Goal: Complete application form: Complete application form

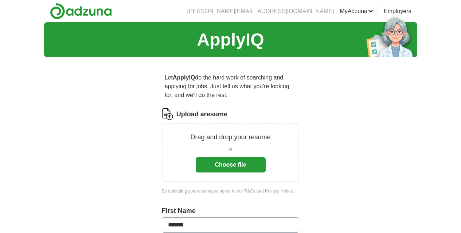
click at [229, 157] on button "Choose file" at bounding box center [231, 164] width 70 height 15
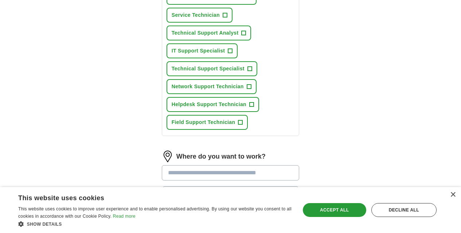
scroll to position [367, 0]
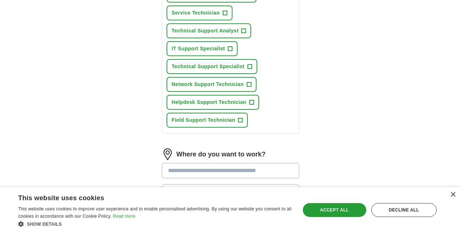
click at [262, 163] on input at bounding box center [231, 170] width 138 height 15
type input "********"
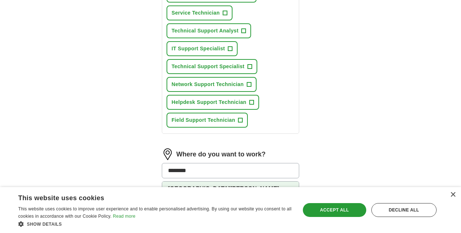
click at [191, 181] on li "[GEOGRAPHIC_DATA] , [GEOGRAPHIC_DATA]" at bounding box center [230, 195] width 137 height 29
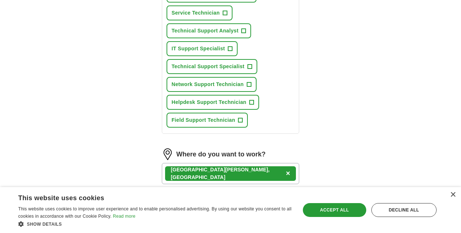
click at [293, 194] on icon "button" at bounding box center [290, 197] width 6 height 6
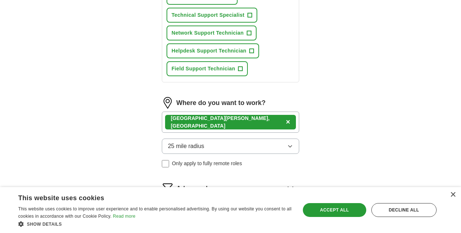
scroll to position [413, 0]
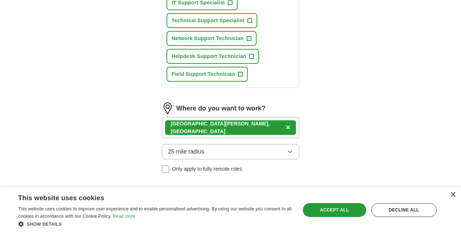
click at [292, 151] on icon "button" at bounding box center [289, 152] width 3 height 2
click at [259, 225] on div "50 mile radius" at bounding box center [230, 229] width 125 height 9
click at [237, 216] on button "Start applying for jobs" at bounding box center [231, 223] width 138 height 15
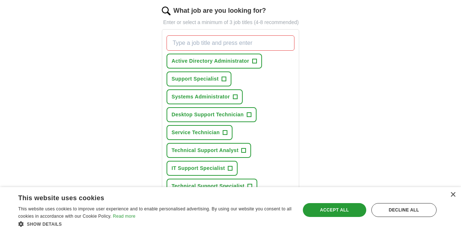
scroll to position [241, 0]
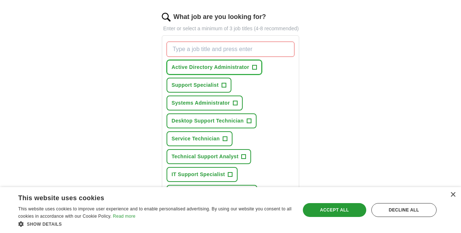
click at [252, 64] on span "+" at bounding box center [254, 67] width 4 height 6
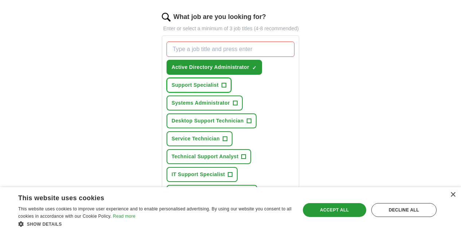
click at [198, 81] on span "Support Specialist" at bounding box center [194, 85] width 47 height 8
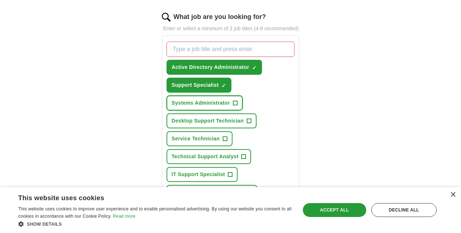
click at [230, 99] on span "Systems Administrator" at bounding box center [200, 103] width 58 height 8
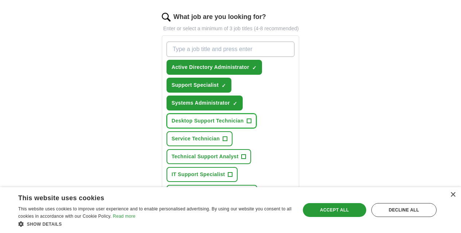
click at [175, 117] on span "Desktop Support Technician" at bounding box center [207, 121] width 72 height 8
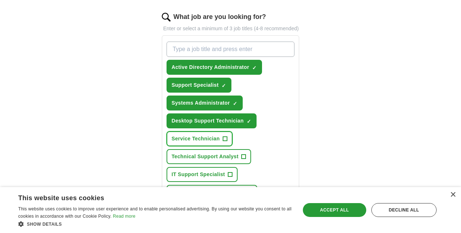
click at [220, 135] on span "Service Technician" at bounding box center [195, 139] width 48 height 8
click at [186, 153] on span "Technical Support Analyst" at bounding box center [204, 157] width 67 height 8
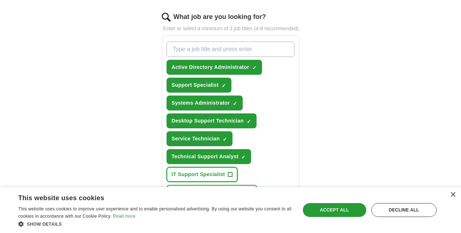
click at [225, 170] on span "IT Support Specialist" at bounding box center [198, 174] width 54 height 8
click at [184, 188] on span "Technical Support Specialist" at bounding box center [207, 192] width 73 height 8
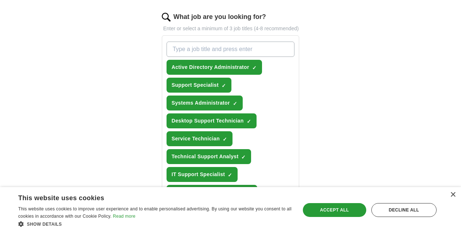
click at [184, 206] on span "Network Support Technician" at bounding box center [207, 210] width 72 height 8
click at [184, 224] on span "Helpdesk Support Technician" at bounding box center [208, 228] width 75 height 8
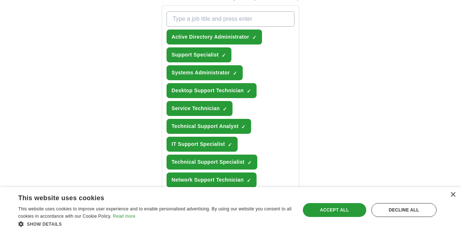
scroll to position [273, 0]
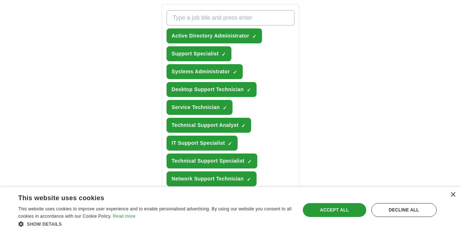
click at [171, 210] on span "Field Support Technician" at bounding box center [203, 214] width 64 height 8
click at [334, 206] on div "Accept all" at bounding box center [334, 210] width 63 height 14
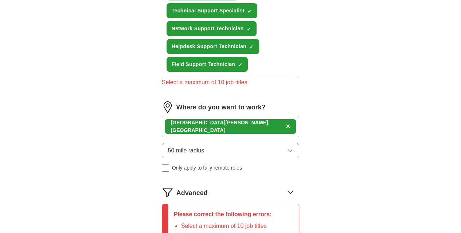
scroll to position [424, 0]
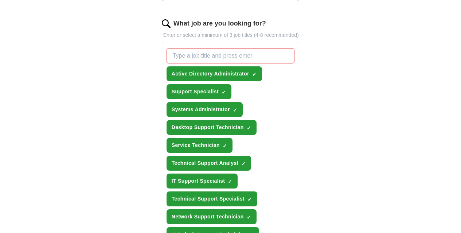
scroll to position [234, 0]
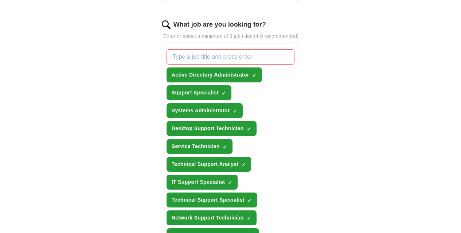
click at [417, 105] on div "ApplyIQ Let ApplyIQ do the hard work of searching and applying for jobs. Just t…" at bounding box center [230, 129] width 373 height 683
click at [273, 49] on input "What job are you looking for?" at bounding box center [230, 56] width 128 height 15
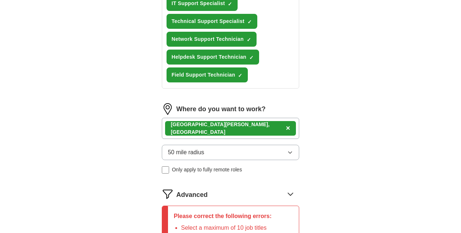
scroll to position [417, 0]
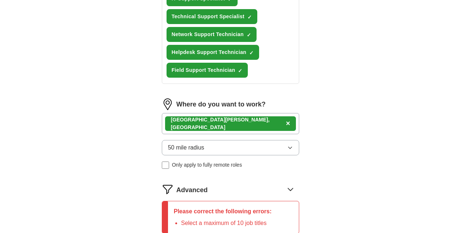
type input "IT Support"
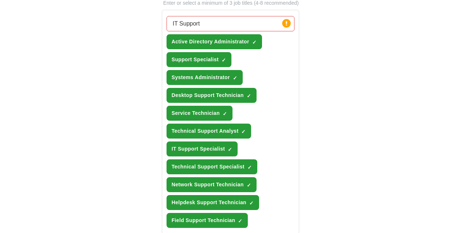
scroll to position [263, 0]
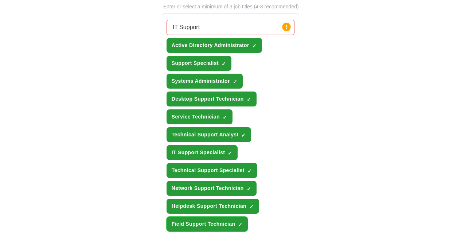
click at [0, 0] on span "×" at bounding box center [0, 0] width 0 height 0
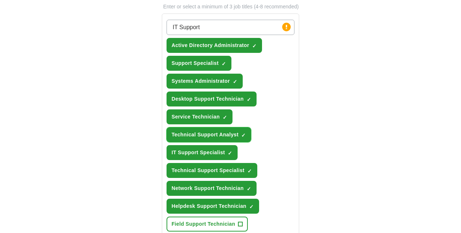
click at [223, 127] on button "Technical Support Analyst ✓ ×" at bounding box center [208, 134] width 85 height 15
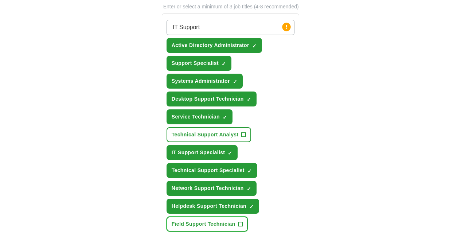
click at [238, 221] on span "+" at bounding box center [240, 224] width 4 height 6
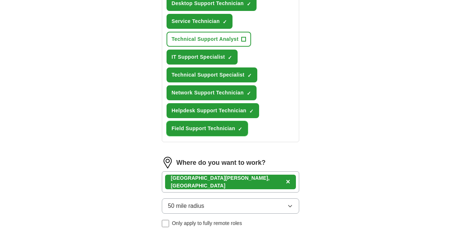
scroll to position [362, 0]
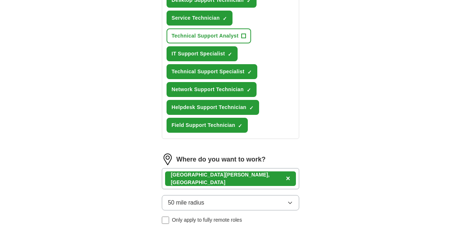
select select "**"
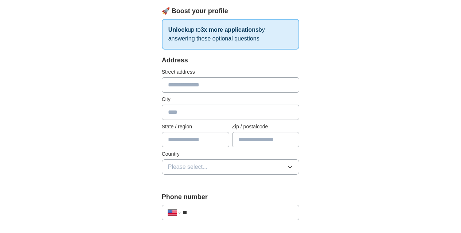
scroll to position [113, 0]
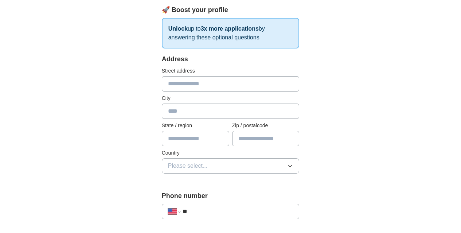
click at [252, 76] on input "text" at bounding box center [231, 83] width 138 height 15
type input "**********"
type input "********"
type input "**"
type input "*****"
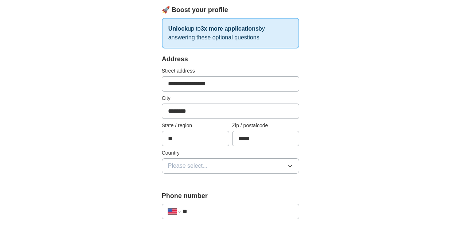
click at [293, 163] on icon "button" at bounding box center [290, 166] width 6 height 6
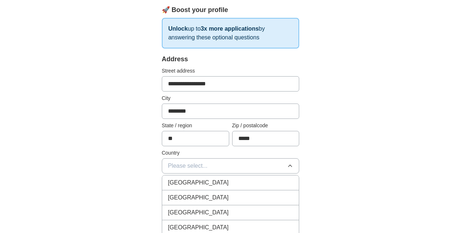
click at [263, 193] on div "[GEOGRAPHIC_DATA]" at bounding box center [230, 197] width 125 height 9
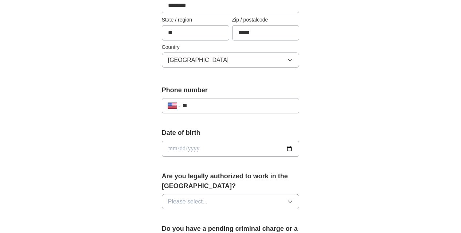
scroll to position [220, 0]
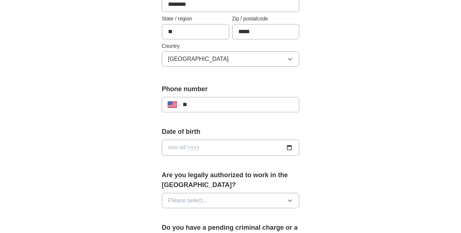
click at [233, 100] on input "**" at bounding box center [237, 104] width 111 height 9
type input "**********"
click at [299, 139] on input "date" at bounding box center [231, 147] width 138 height 16
click at [240, 139] on input "date" at bounding box center [231, 147] width 138 height 16
type input "**********"
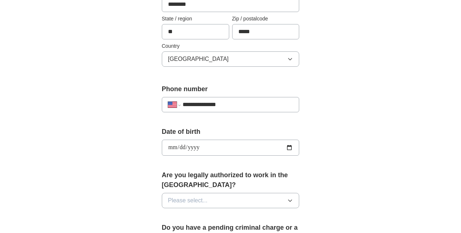
click at [292, 200] on icon "button" at bounding box center [289, 201] width 3 height 2
click at [278, 213] on div "Yes" at bounding box center [230, 217] width 125 height 9
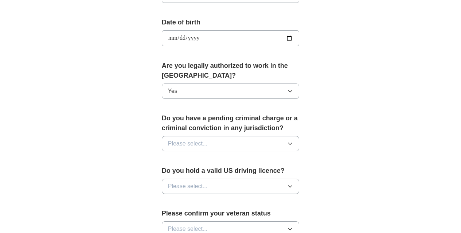
scroll to position [330, 0]
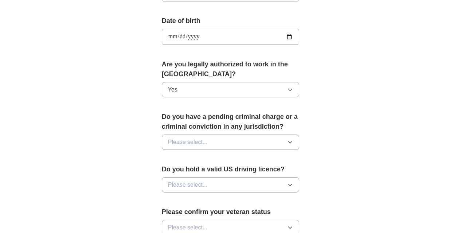
click at [293, 139] on icon "button" at bounding box center [290, 142] width 6 height 6
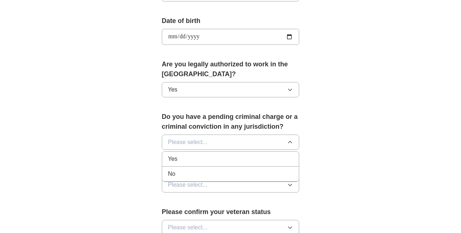
click at [269, 169] on div "No" at bounding box center [230, 173] width 125 height 9
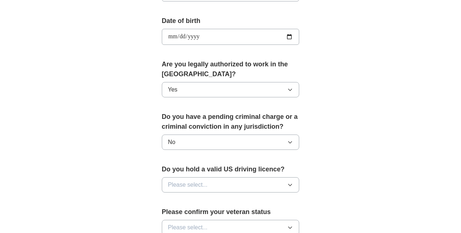
click at [293, 182] on icon "button" at bounding box center [290, 185] width 6 height 6
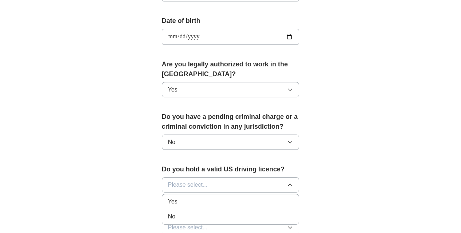
click at [284, 197] on div "Yes" at bounding box center [230, 201] width 125 height 9
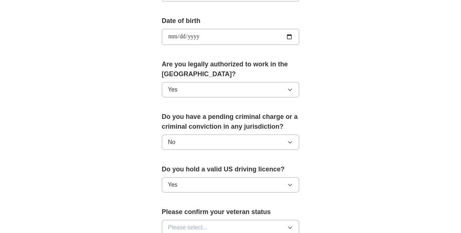
click at [293, 224] on icon "button" at bounding box center [290, 227] width 6 height 6
drag, startPoint x: 285, startPoint y: 222, endPoint x: 298, endPoint y: 212, distance: 16.0
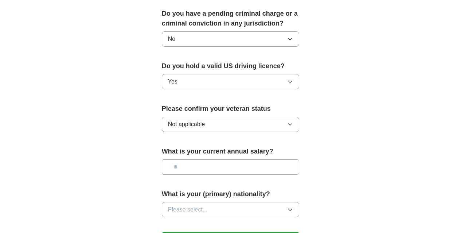
scroll to position [439, 0]
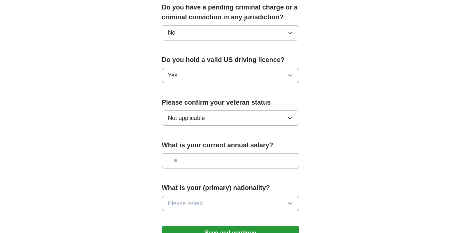
click at [293, 115] on icon "button" at bounding box center [290, 118] width 6 height 6
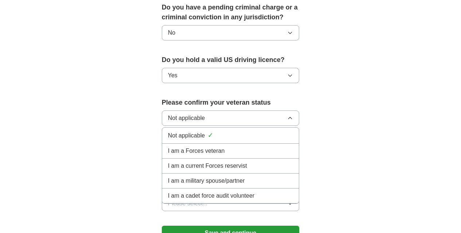
click at [287, 110] on button "Not applicable" at bounding box center [231, 117] width 138 height 15
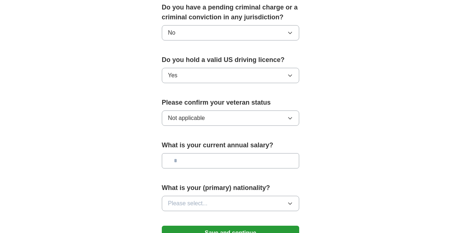
click at [297, 153] on input "text" at bounding box center [231, 160] width 138 height 15
type input "**"
click at [293, 200] on icon "button" at bounding box center [290, 203] width 6 height 6
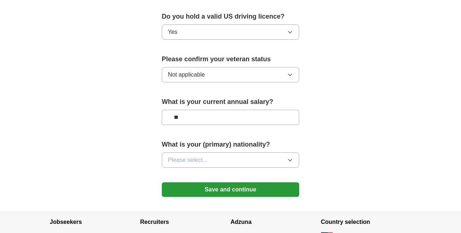
scroll to position [489, 0]
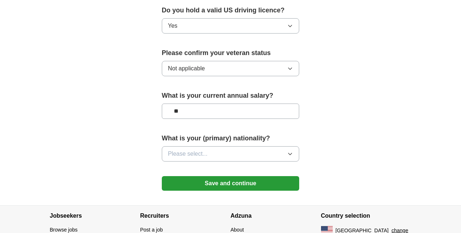
click at [299, 146] on button "Please select..." at bounding box center [231, 153] width 138 height 15
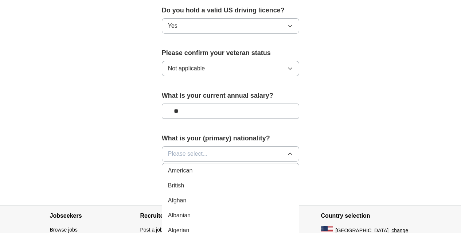
click at [245, 166] on div "American" at bounding box center [230, 170] width 125 height 9
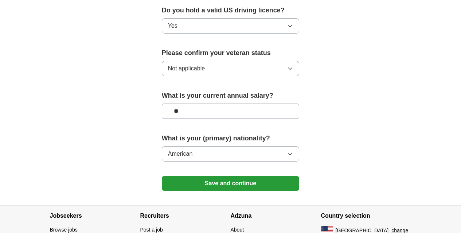
click at [238, 176] on button "Save and continue" at bounding box center [231, 183] width 138 height 15
